Goal: Task Accomplishment & Management: Complete application form

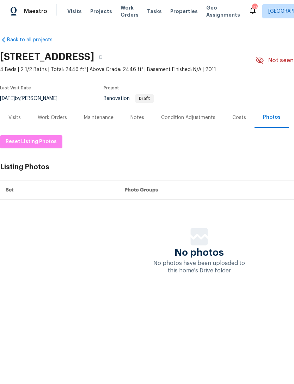
click at [51, 118] on div "Work Orders" at bounding box center [52, 117] width 29 height 7
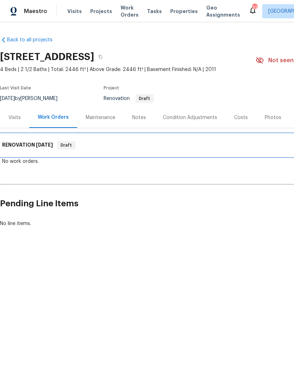
click at [17, 144] on h6 "RENOVATION [DATE]" at bounding box center [27, 145] width 51 height 8
click at [23, 146] on h6 "RENOVATION [DATE]" at bounding box center [27, 145] width 51 height 8
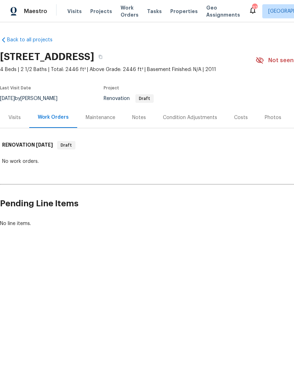
click at [28, 167] on div "Back to all projects [STREET_ADDRESS] 4 Beds | 2 1/2 Baths | Total: 2446 ft² | …" at bounding box center [199, 132] width 399 height 202
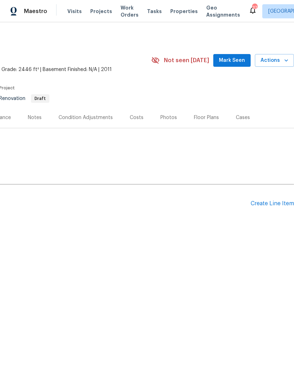
scroll to position [0, 104]
click at [277, 203] on div "Create Line Item" at bounding box center [272, 203] width 43 height 7
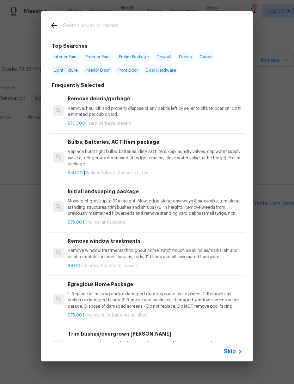
click at [133, 20] on div at bounding box center [131, 25] width 180 height 28
click at [114, 23] on input "text" at bounding box center [138, 26] width 150 height 11
click at [72, 58] on span "Interior Paint" at bounding box center [66, 57] width 29 height 10
type input "Interior Paint"
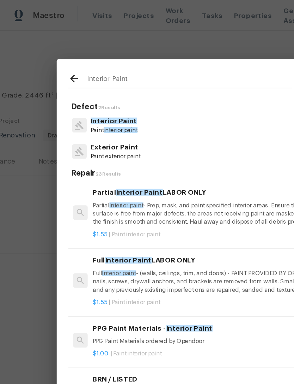
click at [149, 193] on div "Full Interior Paint LABOR ONLY Full Interior paint - (walls, ceilings, trim, an…" at bounding box center [155, 199] width 175 height 29
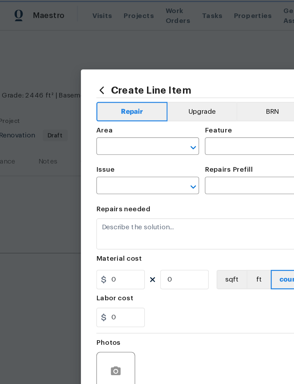
type input "Overall Paint"
type input "Interior Paint"
type input "Full Interior Paint LABOR ONLY $1.55"
type textarea "Full Interior paint - (walls, ceilings, trim, and doors) - PAINT PROVIDED BY OP…"
type input "1.55"
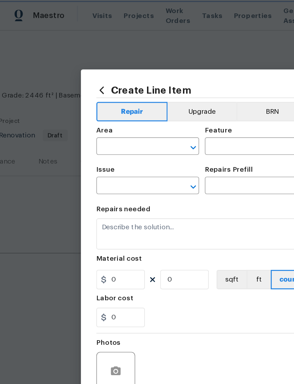
type input "1"
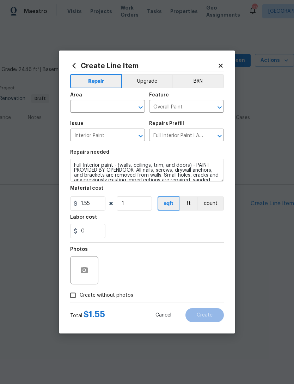
click at [105, 111] on input "text" at bounding box center [97, 107] width 55 height 11
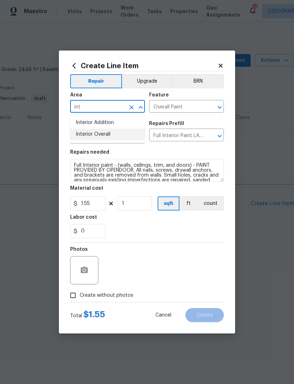
click at [115, 134] on li "Interior Overall" at bounding box center [107, 134] width 75 height 12
type input "Interior Overall"
click at [133, 201] on input "1" at bounding box center [134, 203] width 35 height 14
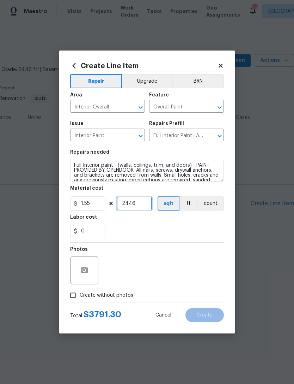
type input "2446"
click at [215, 231] on div "0" at bounding box center [147, 231] width 154 height 14
click at [78, 295] on input "Create without photos" at bounding box center [72, 294] width 13 height 13
checkbox input "true"
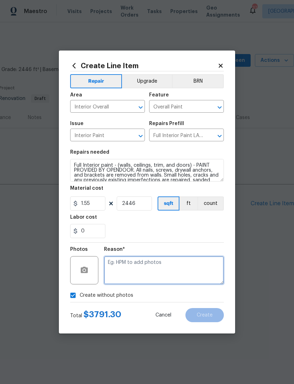
click at [158, 269] on textarea at bounding box center [164, 270] width 120 height 28
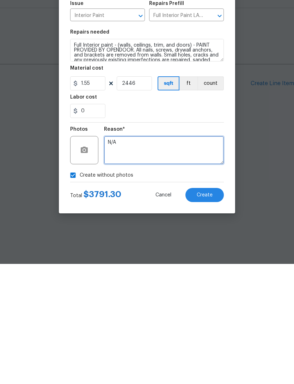
type textarea "N/A"
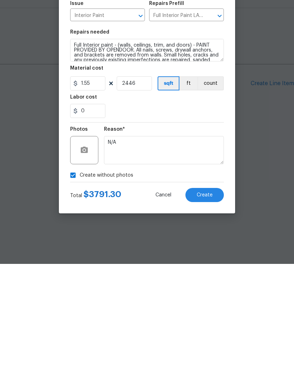
click at [213, 308] on button "Create" at bounding box center [205, 315] width 38 height 14
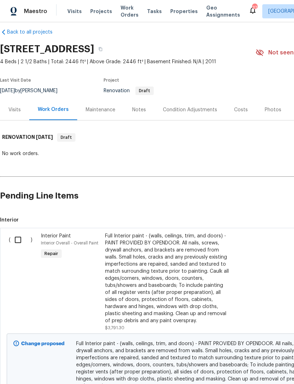
scroll to position [8, 0]
click at [55, 110] on div "Work Orders" at bounding box center [53, 109] width 31 height 7
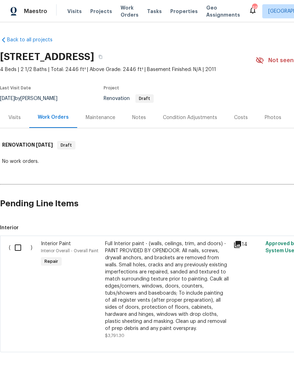
scroll to position [16, 0]
click at [20, 240] on input "checkbox" at bounding box center [21, 247] width 20 height 15
checkbox input "true"
click at [266, 361] on button "Create Work Order" at bounding box center [254, 366] width 58 height 13
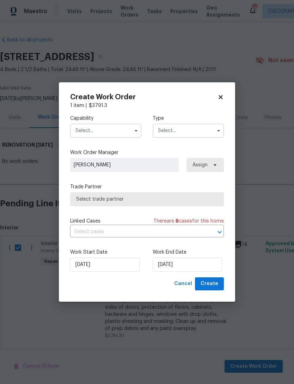
click at [104, 126] on input "text" at bounding box center [105, 131] width 71 height 14
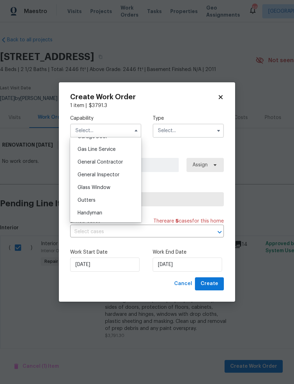
scroll to position [317, 0]
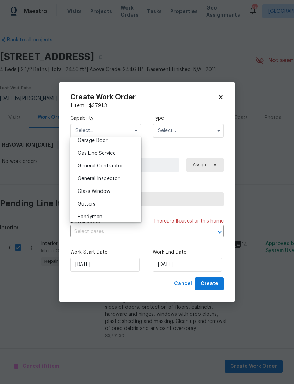
click at [114, 163] on span "General Contractor" at bounding box center [101, 165] width 46 height 5
type input "General Contractor"
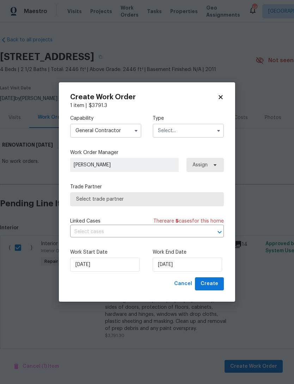
click at [182, 128] on input "text" at bounding box center [188, 131] width 71 height 14
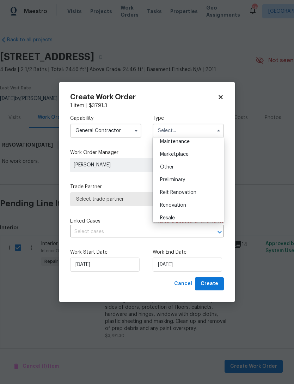
scroll to position [125, 0]
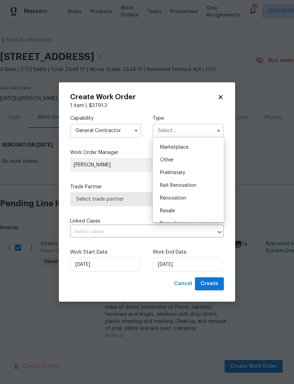
click at [188, 197] on div "Renovation" at bounding box center [189, 198] width 68 height 13
type input "Renovation"
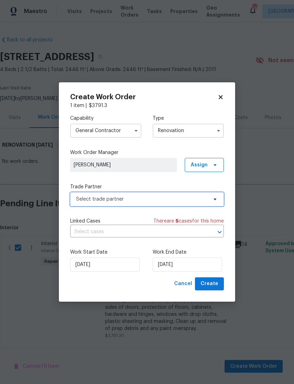
click at [162, 198] on span "Select trade partner" at bounding box center [142, 198] width 132 height 7
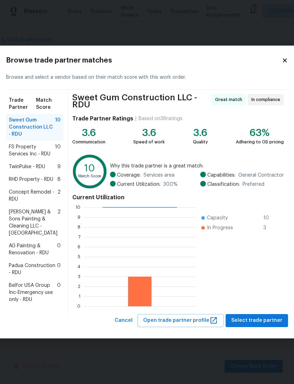
click at [28, 176] on span "RHD Property - RDU" at bounding box center [31, 179] width 44 height 7
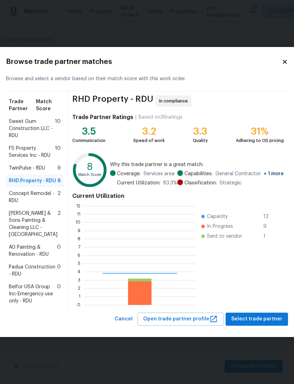
scroll to position [99, 112]
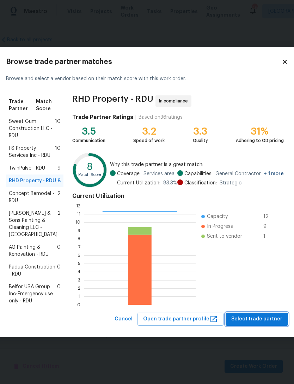
click at [260, 323] on span "Select trade partner" at bounding box center [256, 318] width 51 height 9
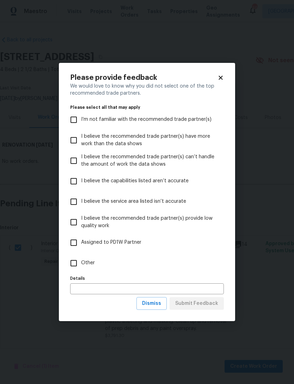
click at [162, 291] on input "text" at bounding box center [147, 288] width 154 height 11
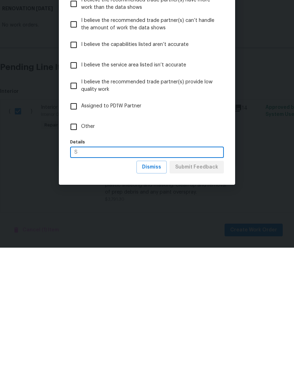
scroll to position [16, 0]
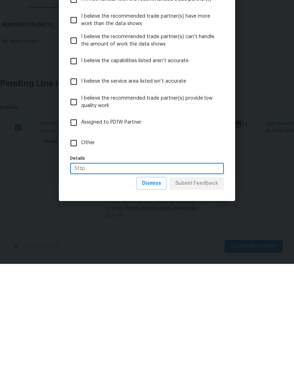
type input "Sttp"
click at [216, 253] on label "Other" at bounding box center [142, 263] width 152 height 20
click at [81, 255] on input "Other" at bounding box center [73, 262] width 15 height 15
checkbox input "true"
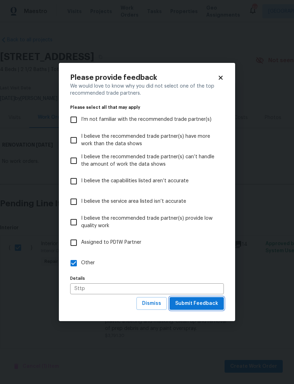
click at [212, 306] on span "Submit Feedback" at bounding box center [196, 303] width 43 height 9
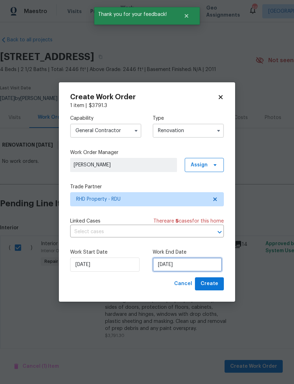
click at [176, 265] on input "9/4/2025" at bounding box center [188, 264] width 70 height 14
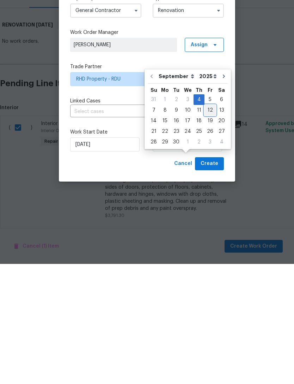
click at [209, 225] on div "12" at bounding box center [210, 230] width 11 height 10
type input "9/12/2025"
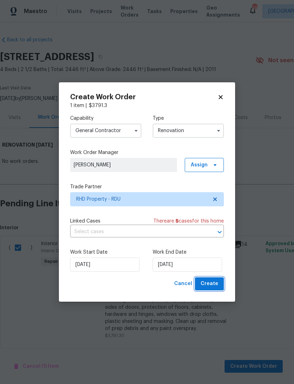
click at [215, 286] on span "Create" at bounding box center [210, 283] width 18 height 9
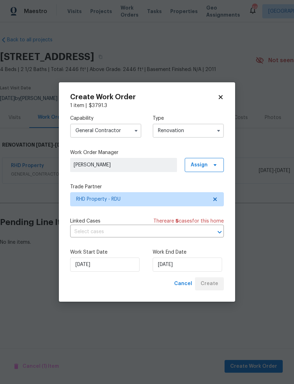
scroll to position [0, 0]
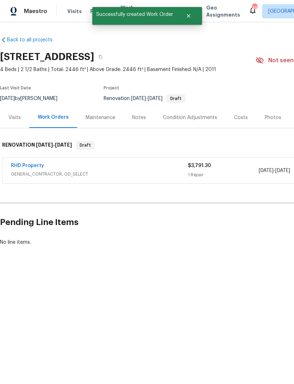
click at [137, 116] on div "Notes" at bounding box center [139, 117] width 14 height 7
